Goal: Use online tool/utility: Utilize a website feature to perform a specific function

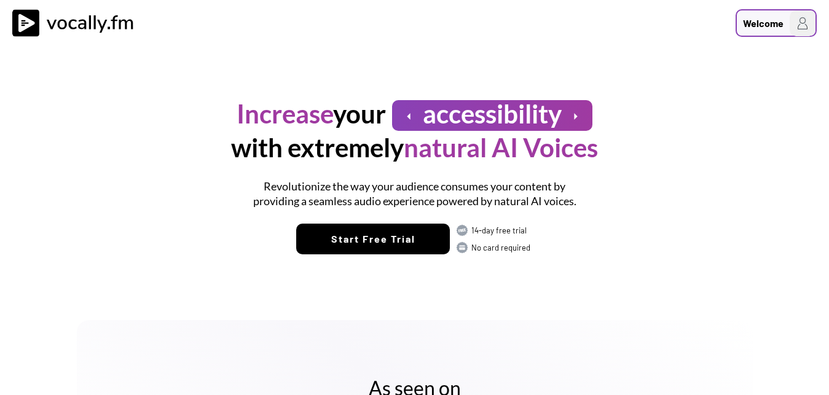
click at [789, 25] on div "Welcome" at bounding box center [776, 23] width 81 height 28
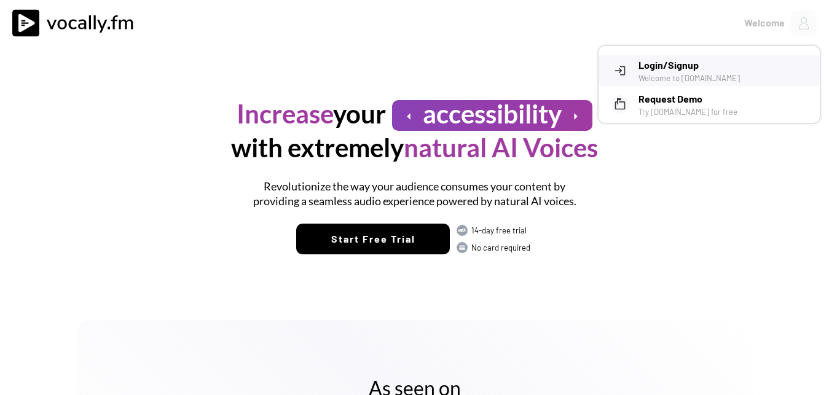
click at [689, 66] on h3 "Login/Signup" at bounding box center [725, 65] width 172 height 15
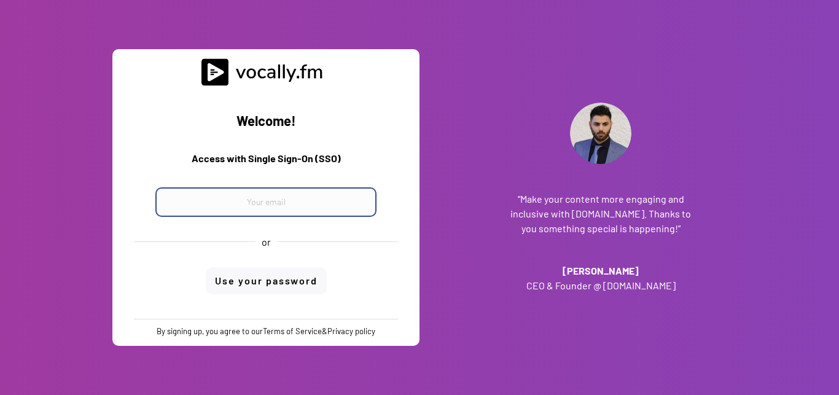
click at [246, 205] on input "email" at bounding box center [265, 201] width 221 height 29
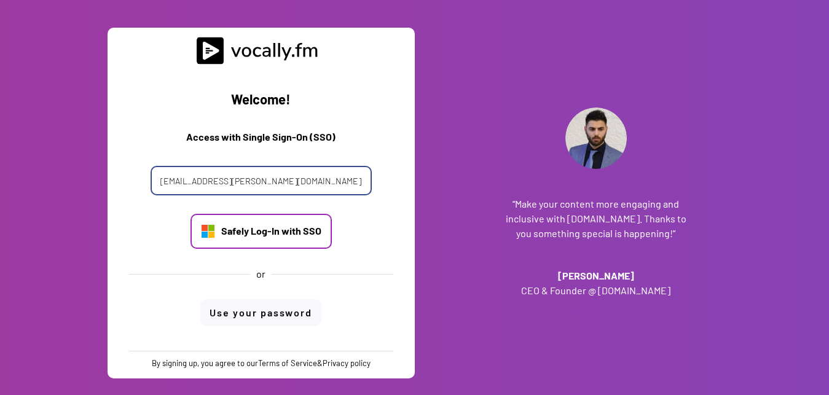
type input "[EMAIL_ADDRESS][PERSON_NAME][DOMAIN_NAME]"
click at [273, 234] on div "Safely Log-In with SSO" at bounding box center [271, 231] width 100 height 14
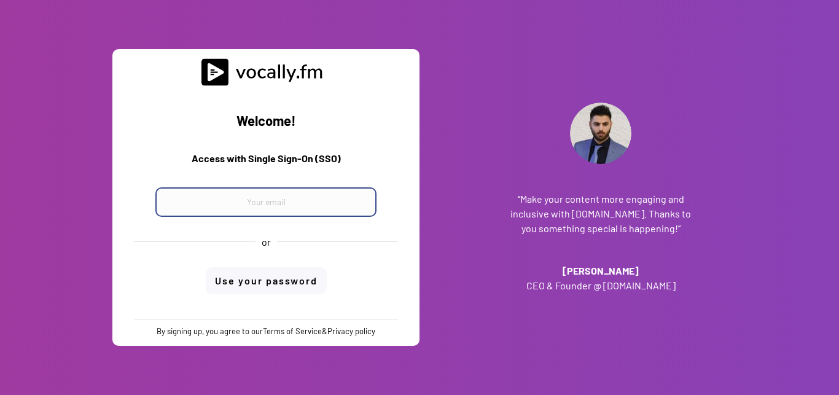
click at [281, 205] on input "email" at bounding box center [265, 201] width 221 height 29
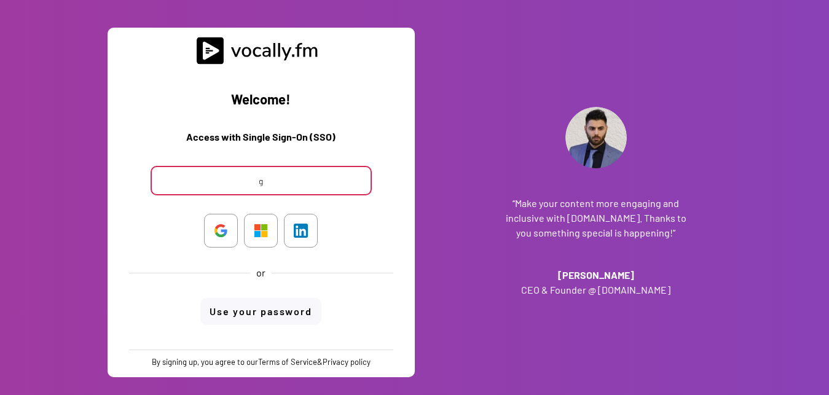
type input "gi"
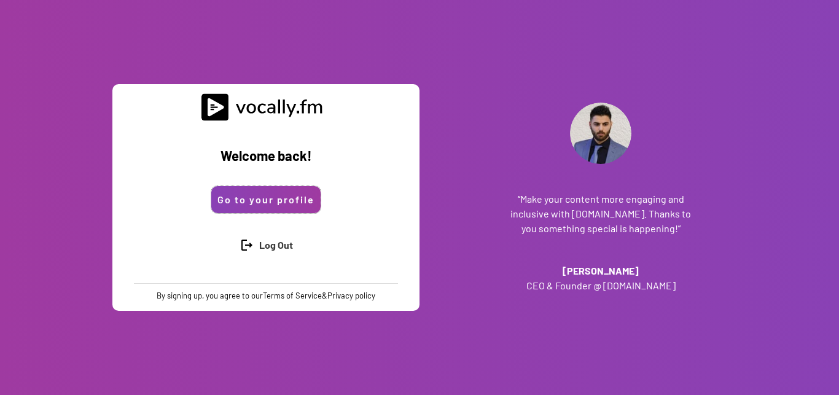
click at [256, 197] on button "Go to your profile" at bounding box center [265, 199] width 109 height 27
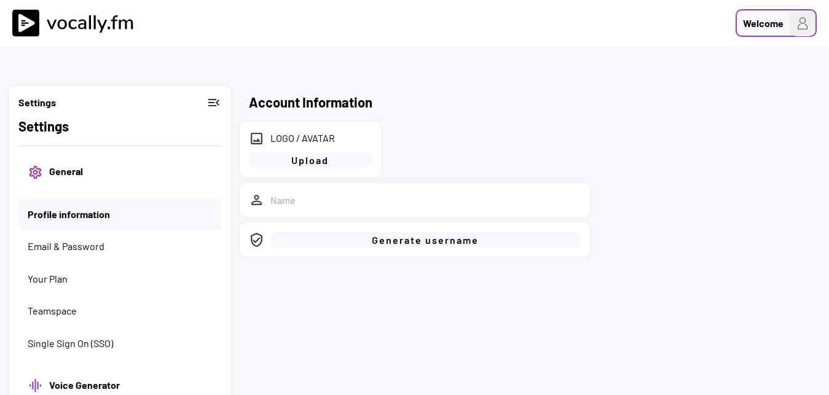
click at [806, 19] on img at bounding box center [803, 23] width 26 height 26
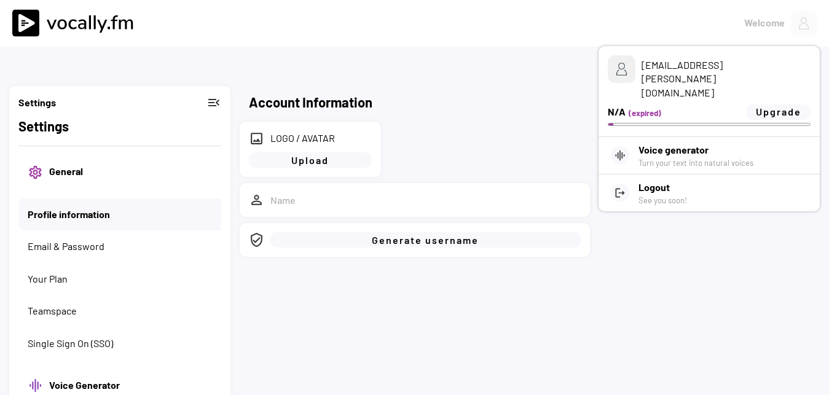
click at [676, 108] on div "(expired)" at bounding box center [686, 113] width 115 height 11
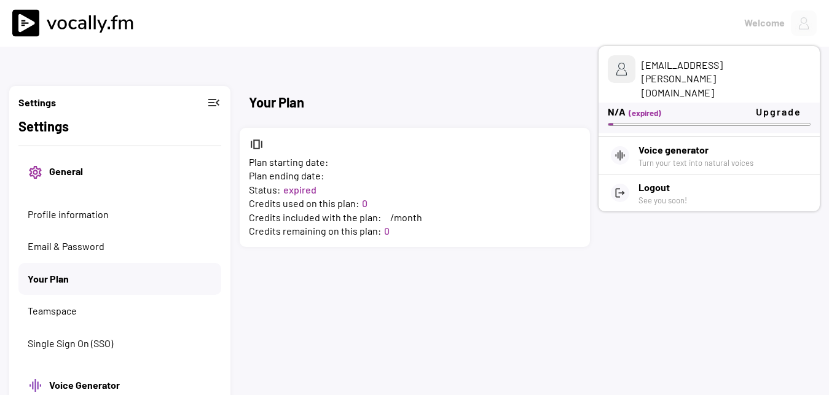
click at [627, 261] on div "Account Information image LOGO / AVATAR Upload person_outline Saved! verified_u…" at bounding box center [414, 206] width 829 height 412
click at [58, 210] on button "Profile information" at bounding box center [125, 215] width 194 height 14
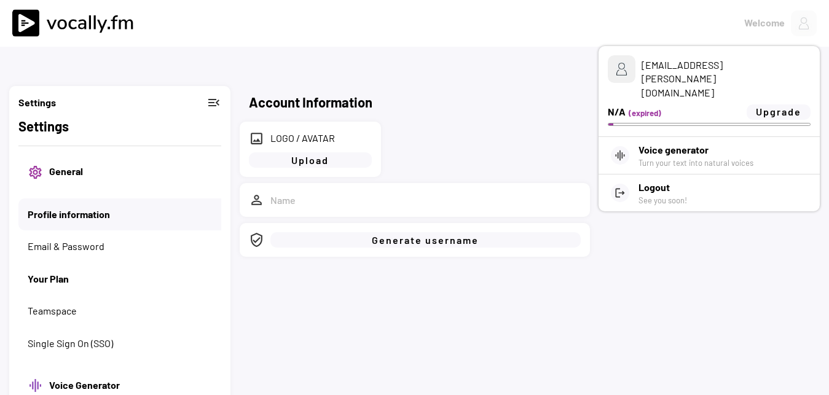
click at [47, 281] on button "Your Plan" at bounding box center [120, 279] width 184 height 14
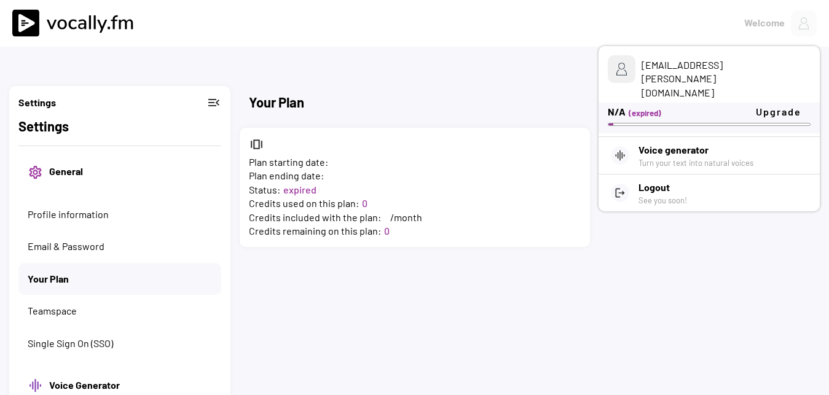
click at [45, 105] on h3 "Settings" at bounding box center [36, 102] width 37 height 15
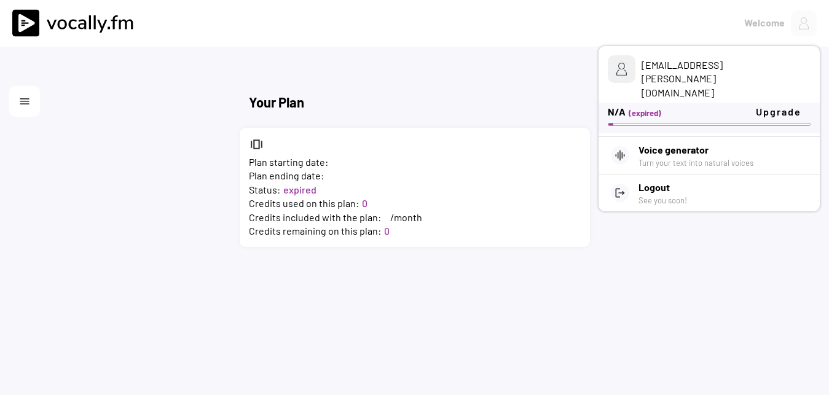
click at [19, 101] on button "menu" at bounding box center [24, 101] width 12 height 12
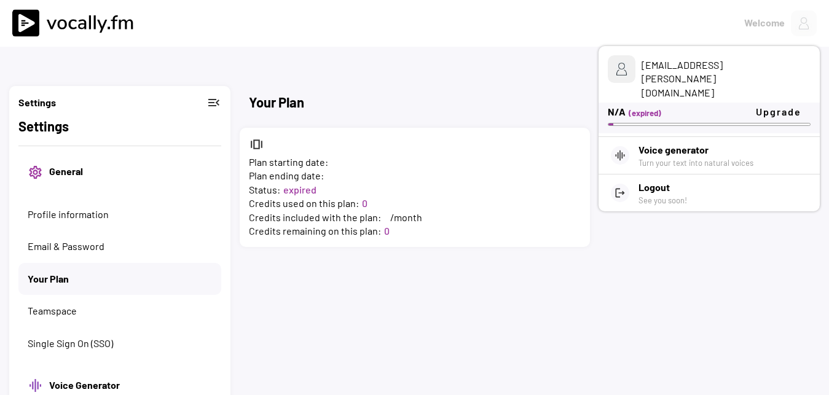
click at [205, 98] on div "Settings menu_open" at bounding box center [119, 102] width 203 height 15
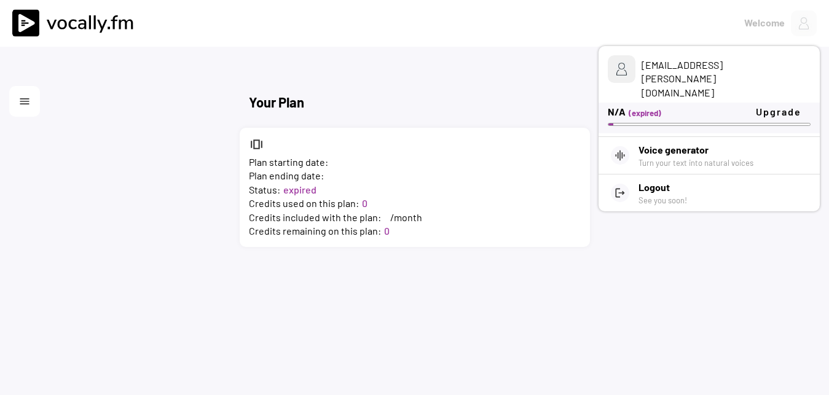
click at [24, 96] on button "menu" at bounding box center [24, 101] width 12 height 12
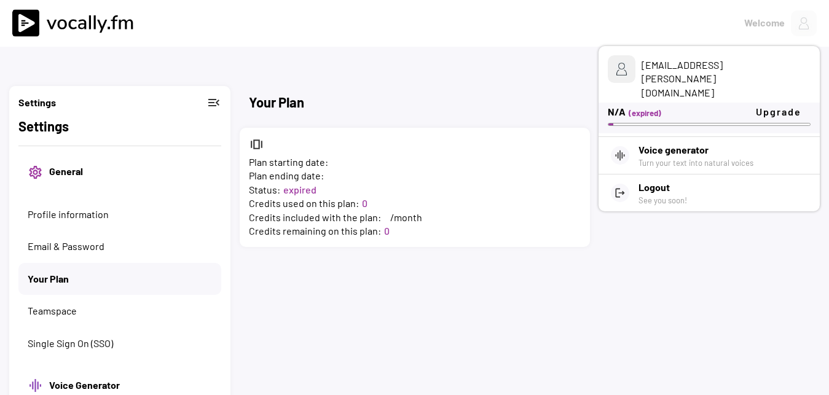
click at [803, 273] on div "Account Information image LOGO / AVATAR Upload person_outline Saved! verified_u…" at bounding box center [414, 206] width 829 height 412
click at [689, 143] on h3 "Voice generator" at bounding box center [712, 150] width 147 height 15
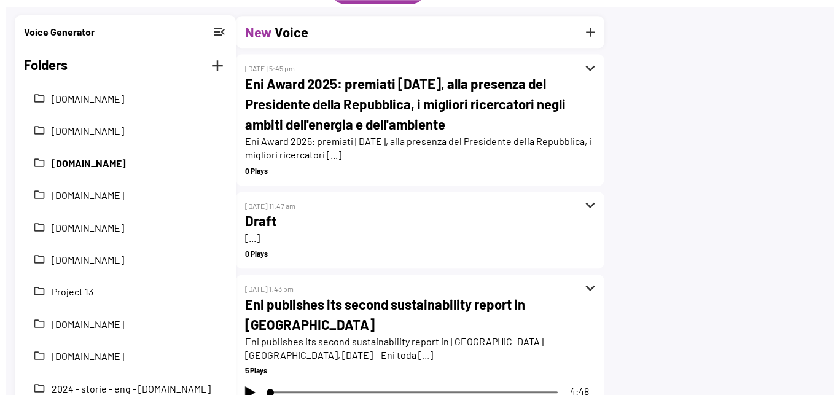
scroll to position [125, 0]
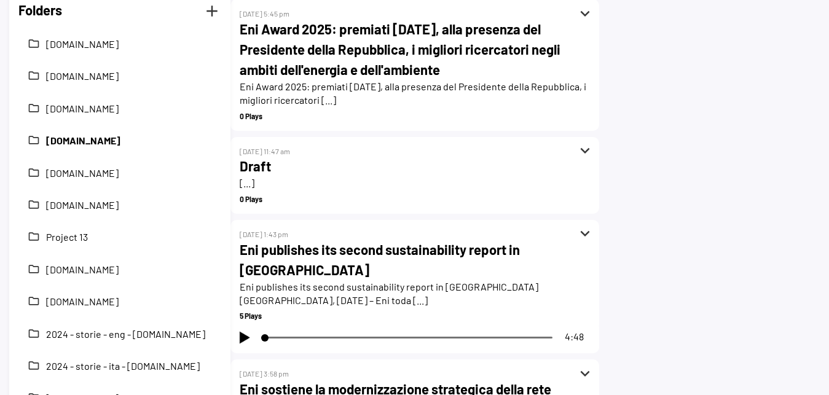
click at [104, 144] on button "[DOMAIN_NAME]" at bounding box center [129, 141] width 166 height 14
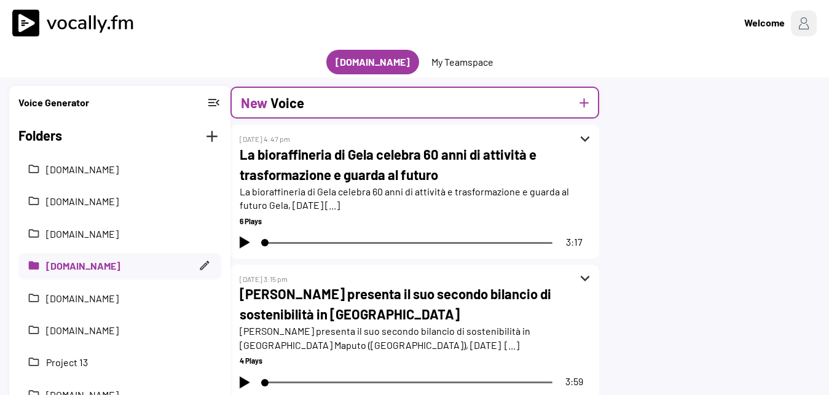
click at [269, 101] on div "New Voice" at bounding box center [272, 103] width 63 height 20
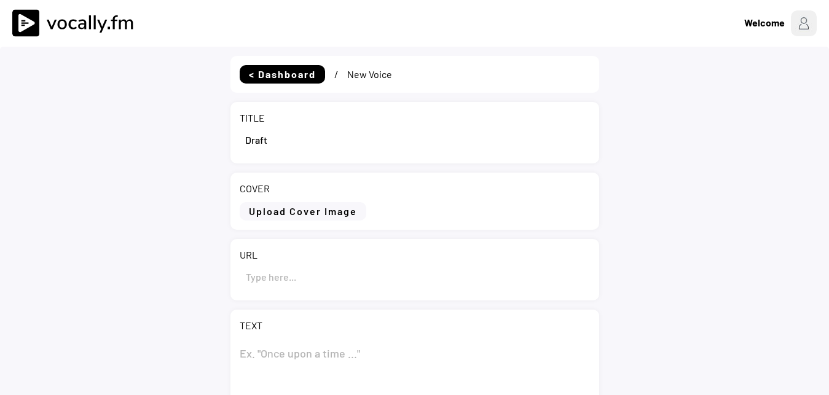
drag, startPoint x: 308, startPoint y: 139, endPoint x: 208, endPoint y: 143, distance: 100.2
click at [240, 141] on input "input" at bounding box center [415, 139] width 350 height 29
click at [344, 140] on input "input" at bounding box center [415, 139] width 350 height 29
paste input "Plenitude entra nel mercato della Fibra ottica in [GEOGRAPHIC_DATA]"
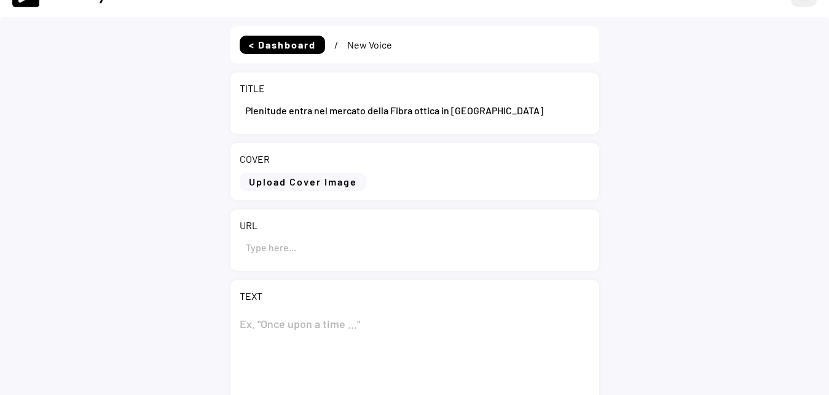
scroll to position [63, 0]
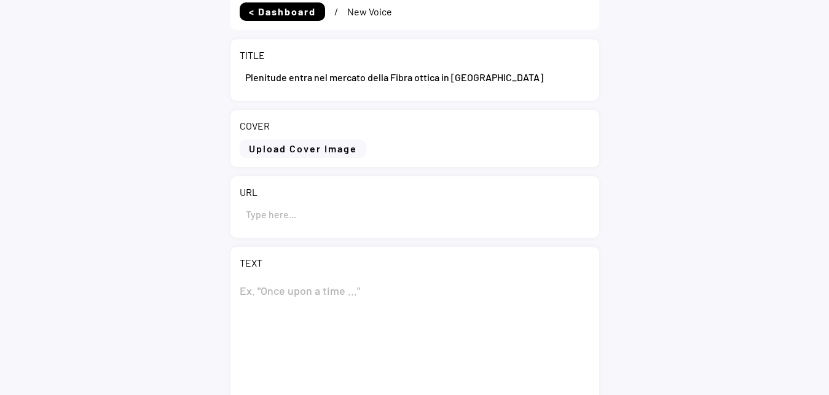
type input "Plenitude entra nel mercato della Fibra ottica in [GEOGRAPHIC_DATA]"
click at [291, 288] on textarea at bounding box center [415, 338] width 350 height 123
paste textarea "Plenitude entra nel mercato della Fibra ottica in [GEOGRAPHIC_DATA]"
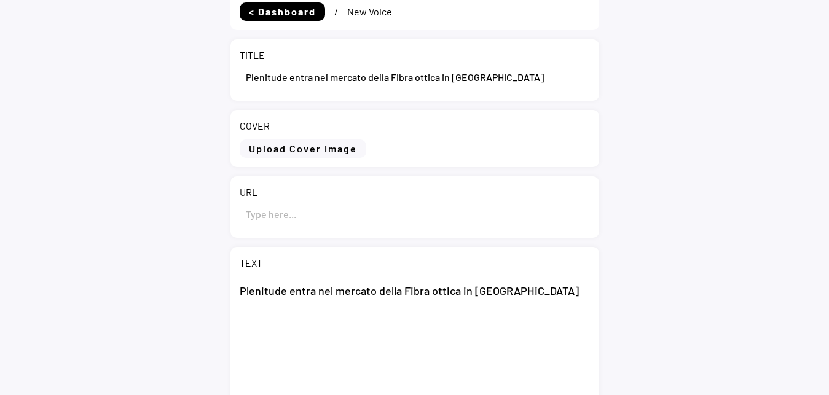
click at [328, 324] on textarea "Plenitude entra nel mercato della Fibra ottica in [GEOGRAPHIC_DATA]" at bounding box center [415, 338] width 350 height 123
paste textarea "Milano, 13 ottobre 2025 – Plenitude da oggi arricchisce il proprio portafoglio …"
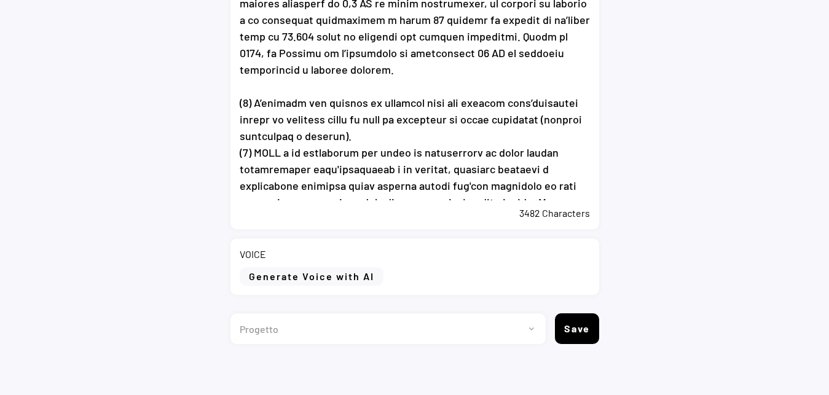
scroll to position [513, 0]
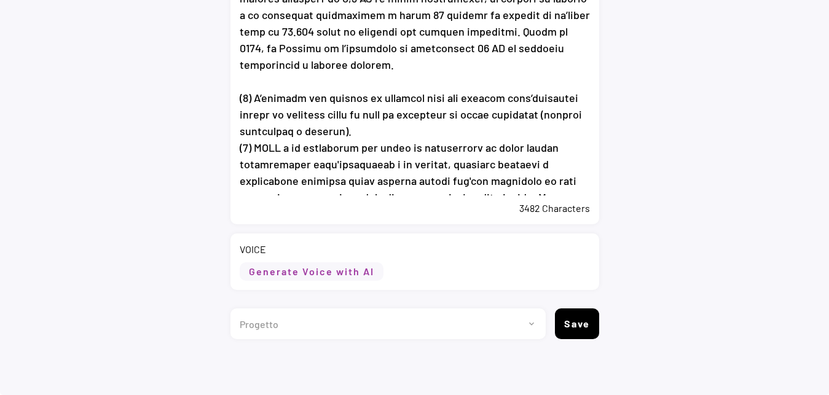
type textarea "Plenitude entra nel mercato della Fibra ottica in Italia Milano, 13 ottobre 202…"
click at [347, 274] on button "Generate Voice with AI" at bounding box center [312, 271] width 144 height 18
select select ""chat""
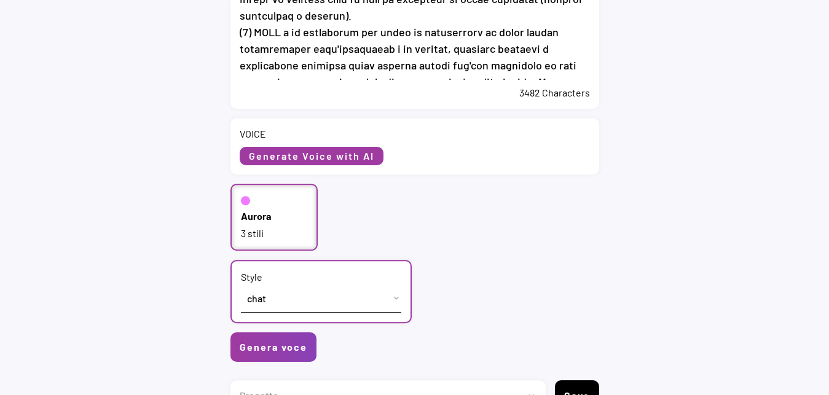
scroll to position [638, 0]
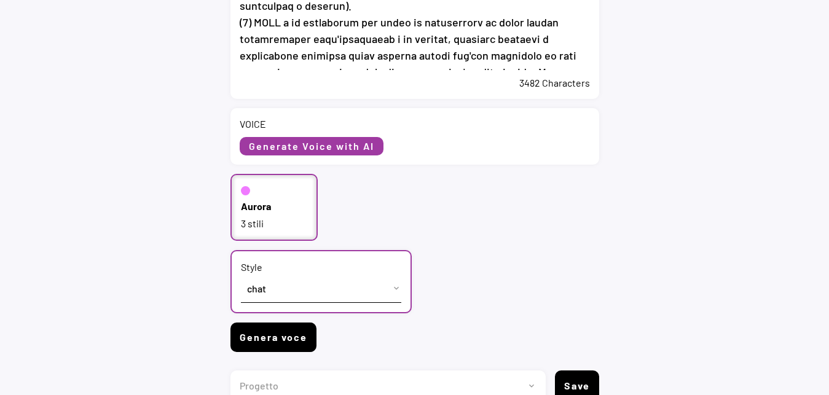
click at [285, 340] on button "Genera voce" at bounding box center [273, 337] width 86 height 29
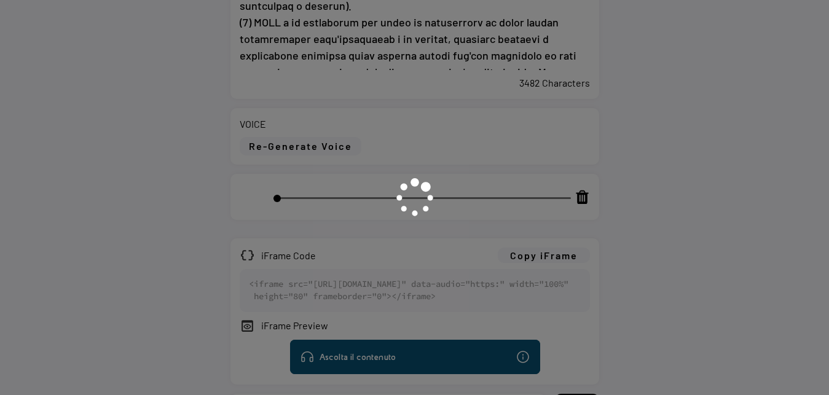
scroll to position [0, 0]
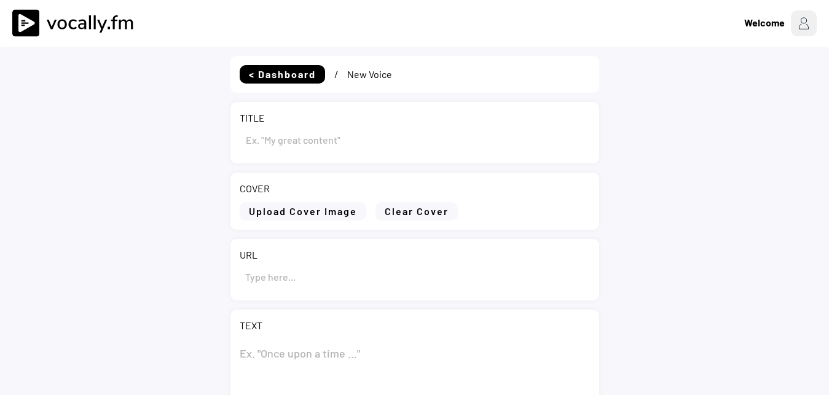
select select ""PLACEHOLDER_1427118222253""
type input "Plenitude entra nel mercato della Fibra ottica in [GEOGRAPHIC_DATA]"
type textarea "Loremipsu dolor sit ametcon adipi Elits doeius te Incidi Utlabo, 18 etdolor 001…"
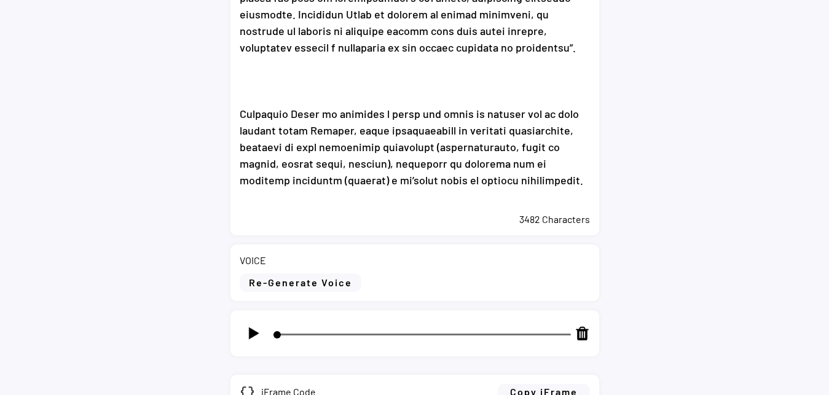
scroll to position [690, 0]
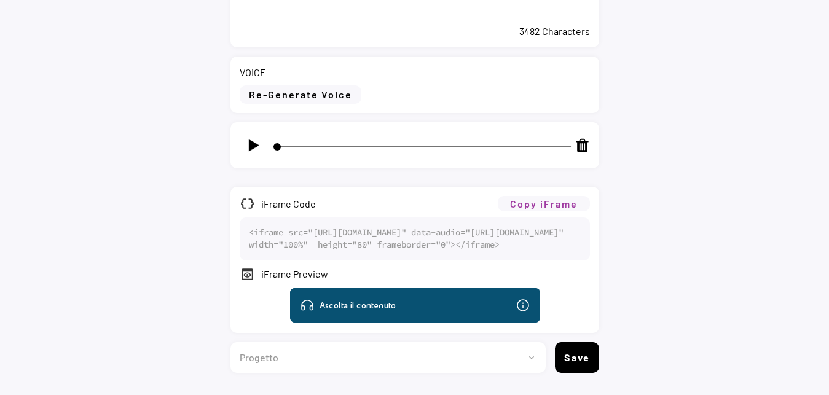
click at [549, 203] on button "Copy iFrame" at bounding box center [544, 203] width 92 height 15
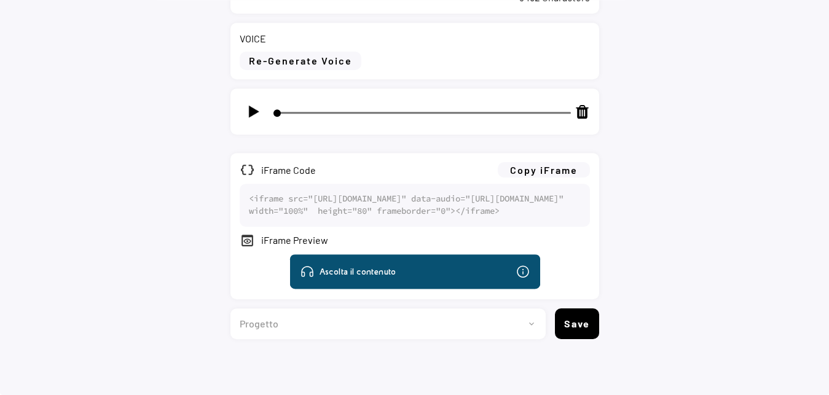
scroll to position [759, 0]
click at [230, 309] on select "Progetto 2023 - cs - eng - [DOMAIN_NAME] 2023 - cs - ita - [DOMAIN_NAME] 2023 -…" at bounding box center [383, 324] width 306 height 31
select select ""1348695171700984260__LOOKUP__1736529585216x422194726936772600""
click option "[DOMAIN_NAME]" at bounding box center [0, 0] width 0 height 0
click at [573, 321] on button "Save" at bounding box center [577, 324] width 44 height 31
